Goal: Navigation & Orientation: Find specific page/section

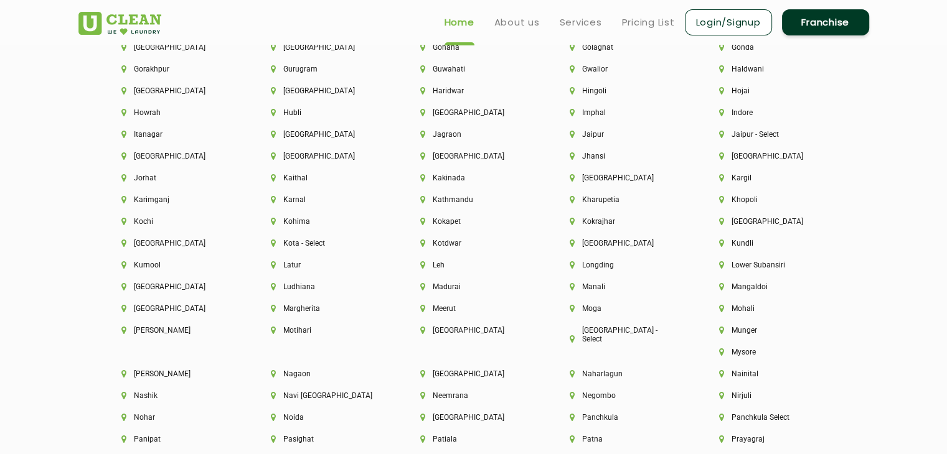
scroll to position [3015, 0]
click at [449, 333] on li "[GEOGRAPHIC_DATA]" at bounding box center [473, 330] width 107 height 9
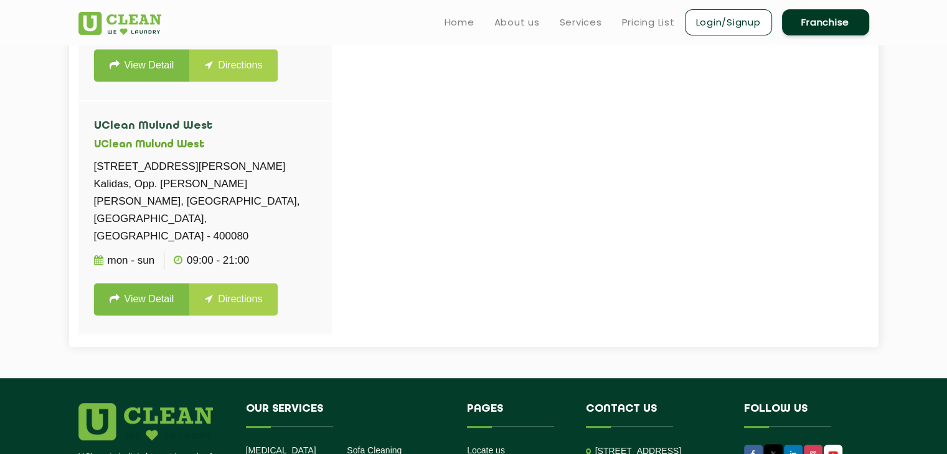
scroll to position [518, 0]
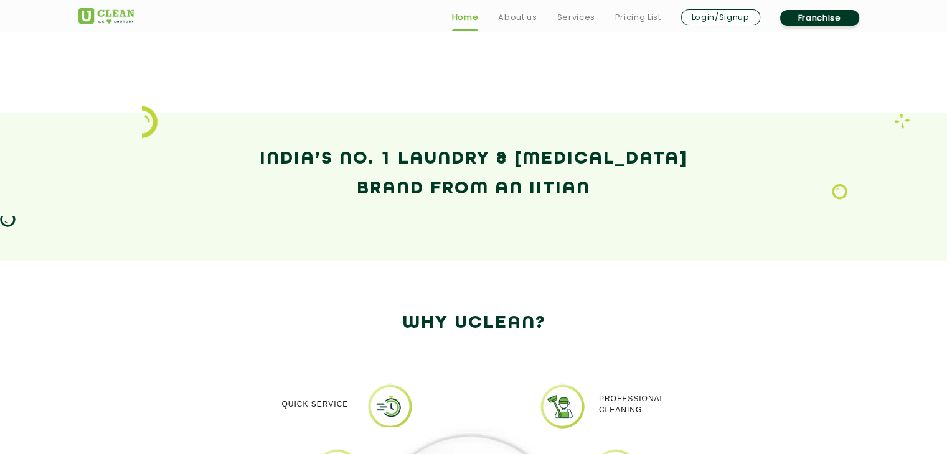
scroll to position [2142, 0]
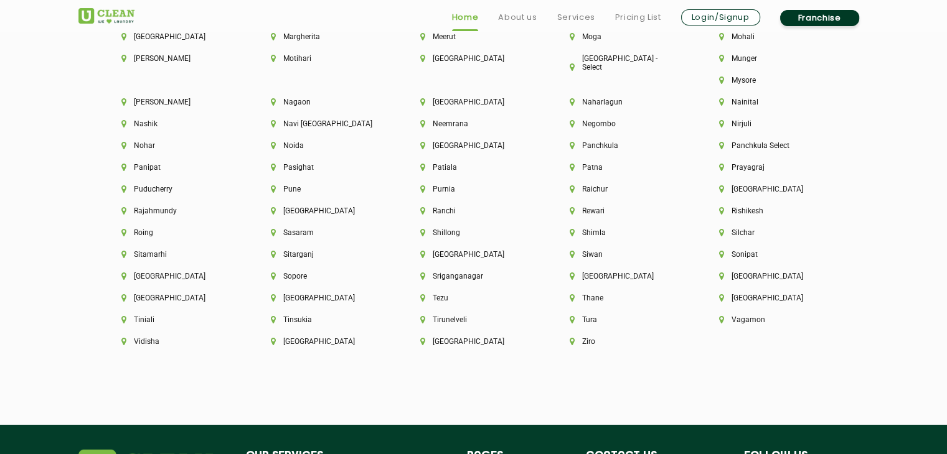
scroll to position [3288, 0]
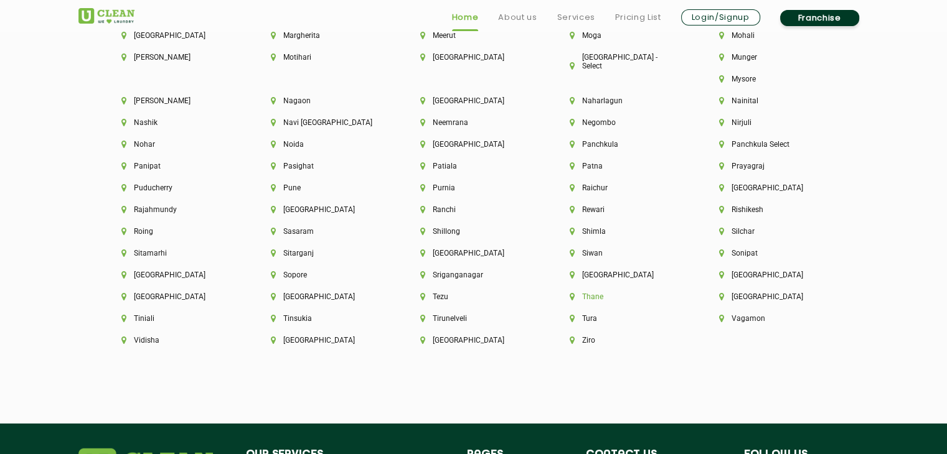
click at [677, 293] on li "Thane" at bounding box center [623, 297] width 107 height 9
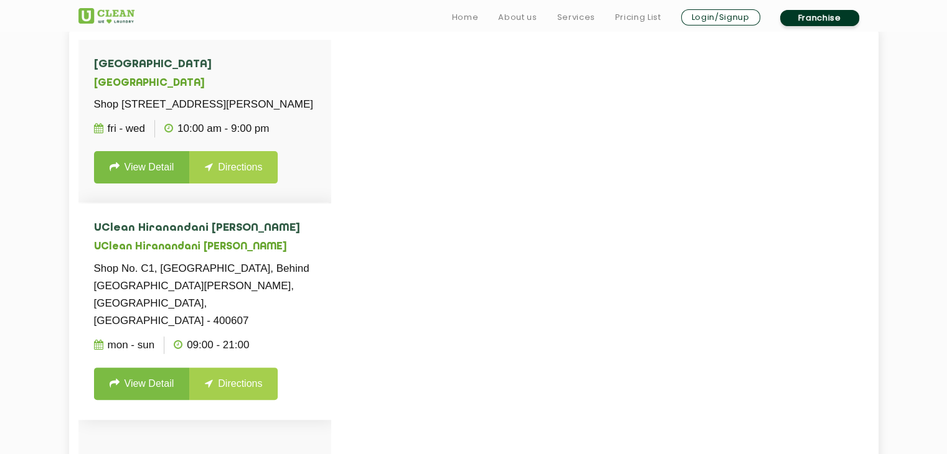
scroll to position [364, 0]
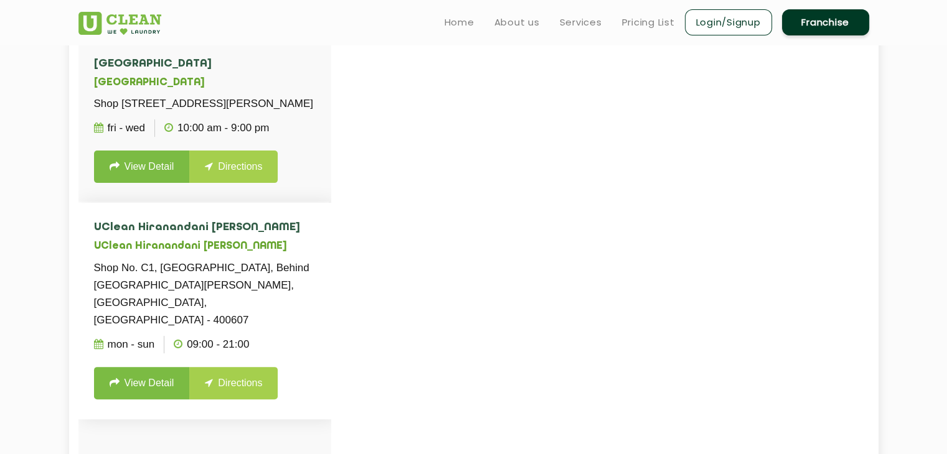
click at [154, 377] on link "View Detail" at bounding box center [142, 383] width 96 height 32
